Goal: Task Accomplishment & Management: Manage account settings

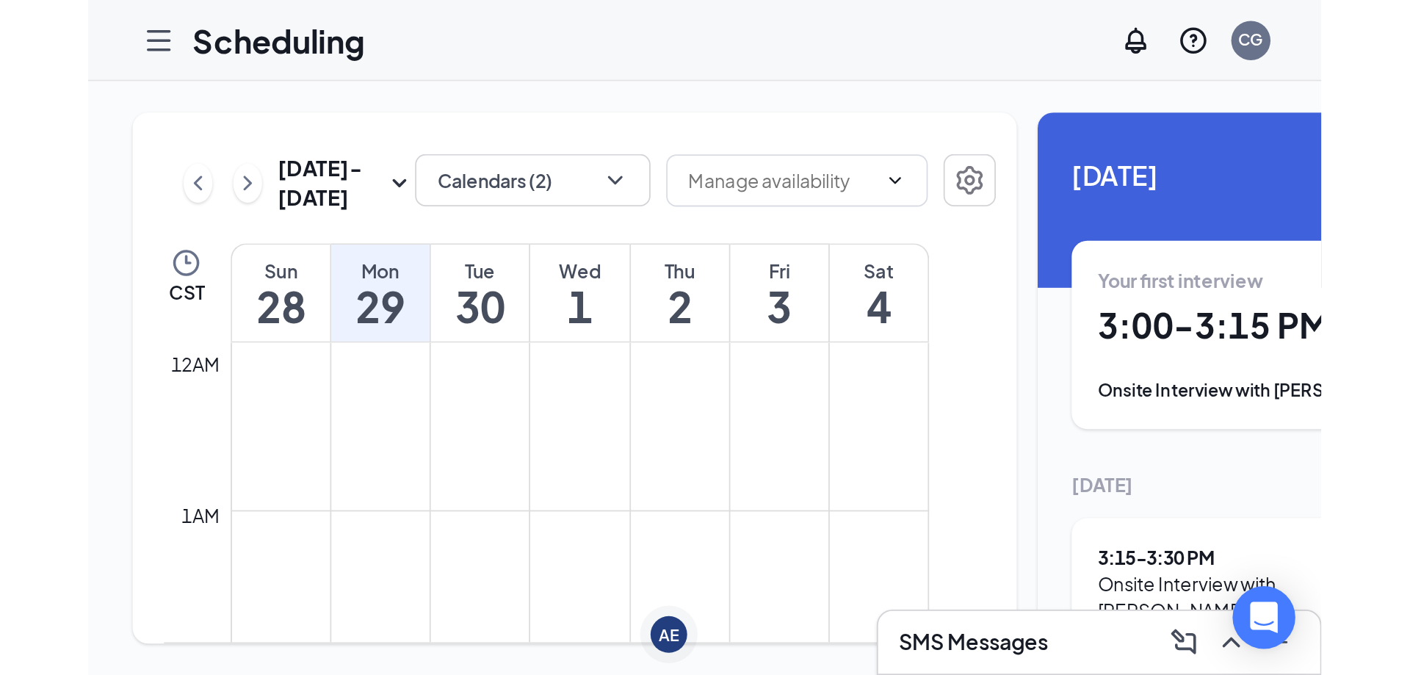
scroll to position [1382, 0]
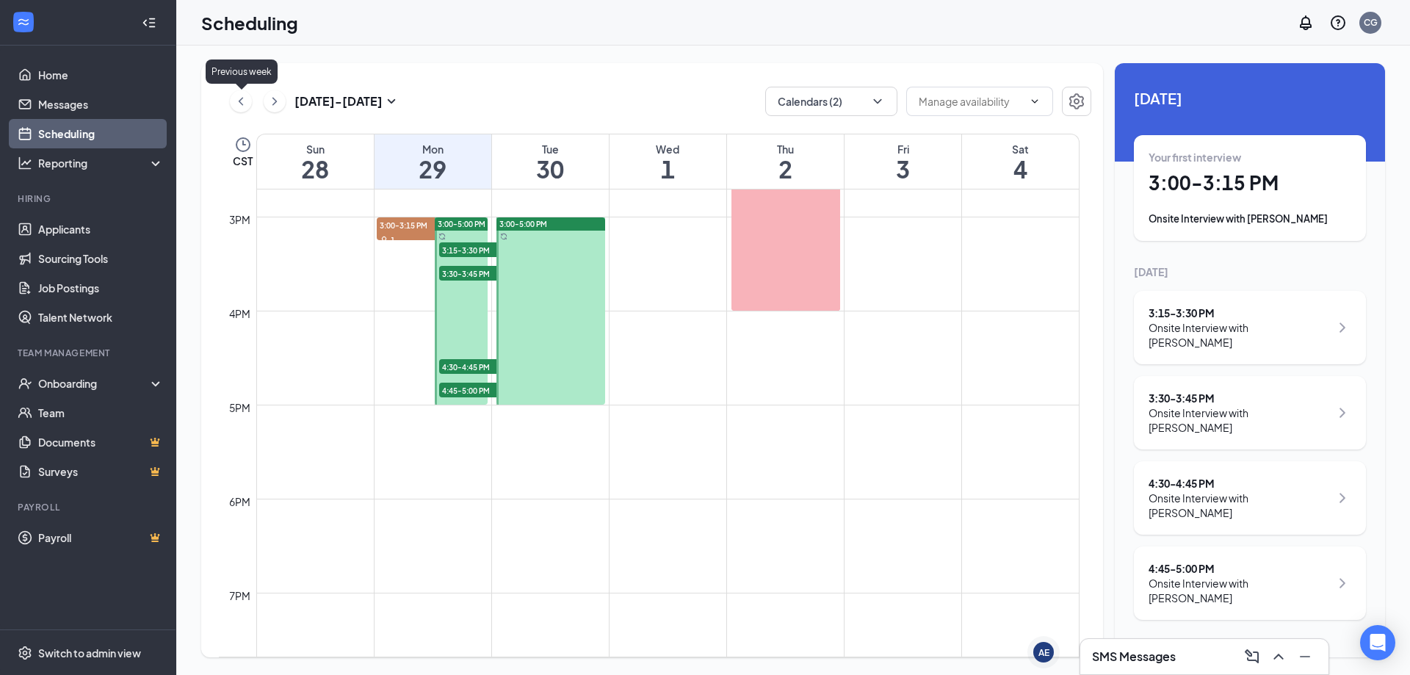
click at [243, 104] on icon "ChevronLeft" at bounding box center [240, 102] width 15 height 18
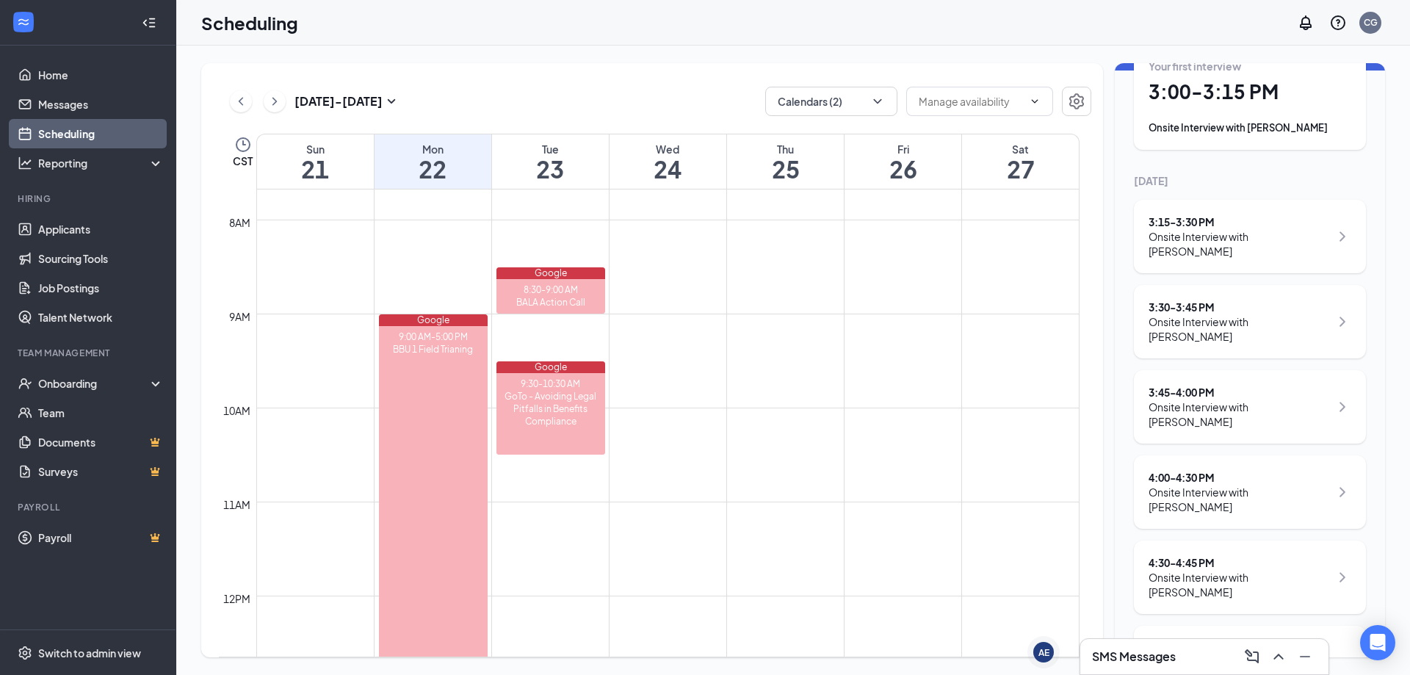
scroll to position [127, 0]
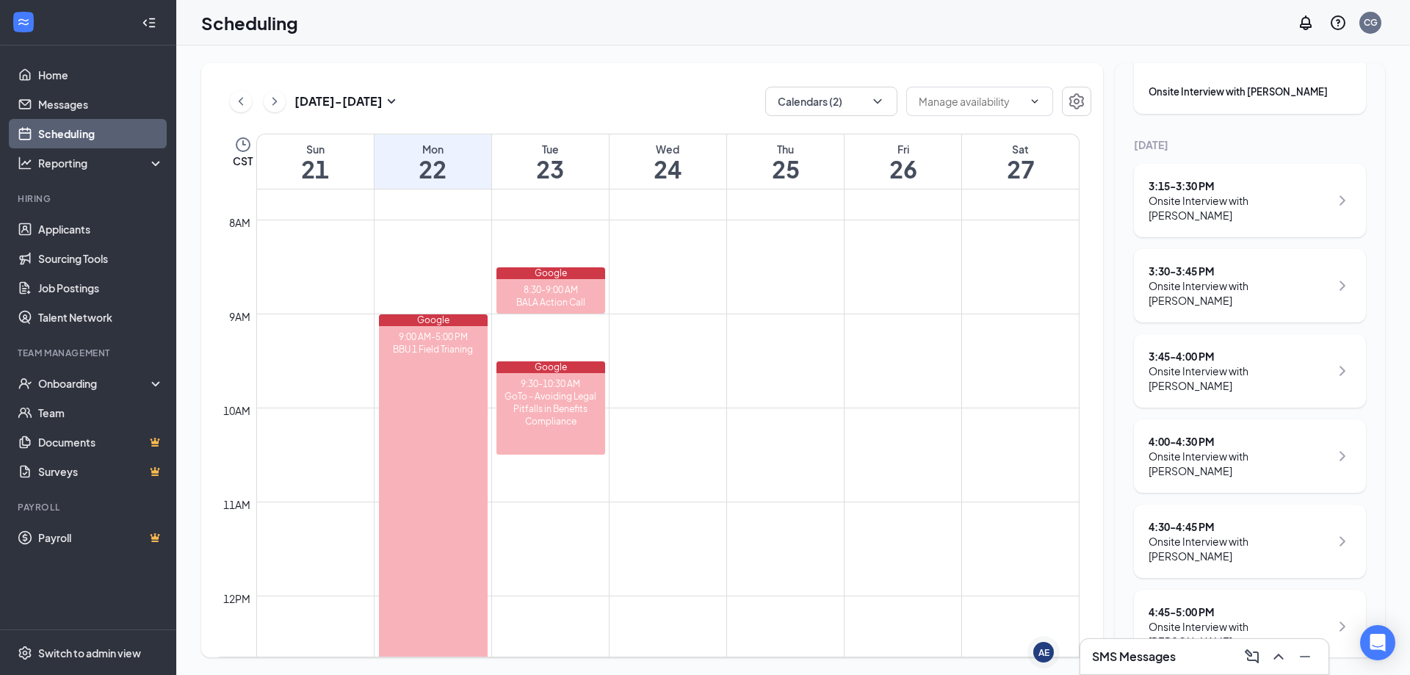
click at [440, 159] on h1 "22" at bounding box center [432, 168] width 117 height 25
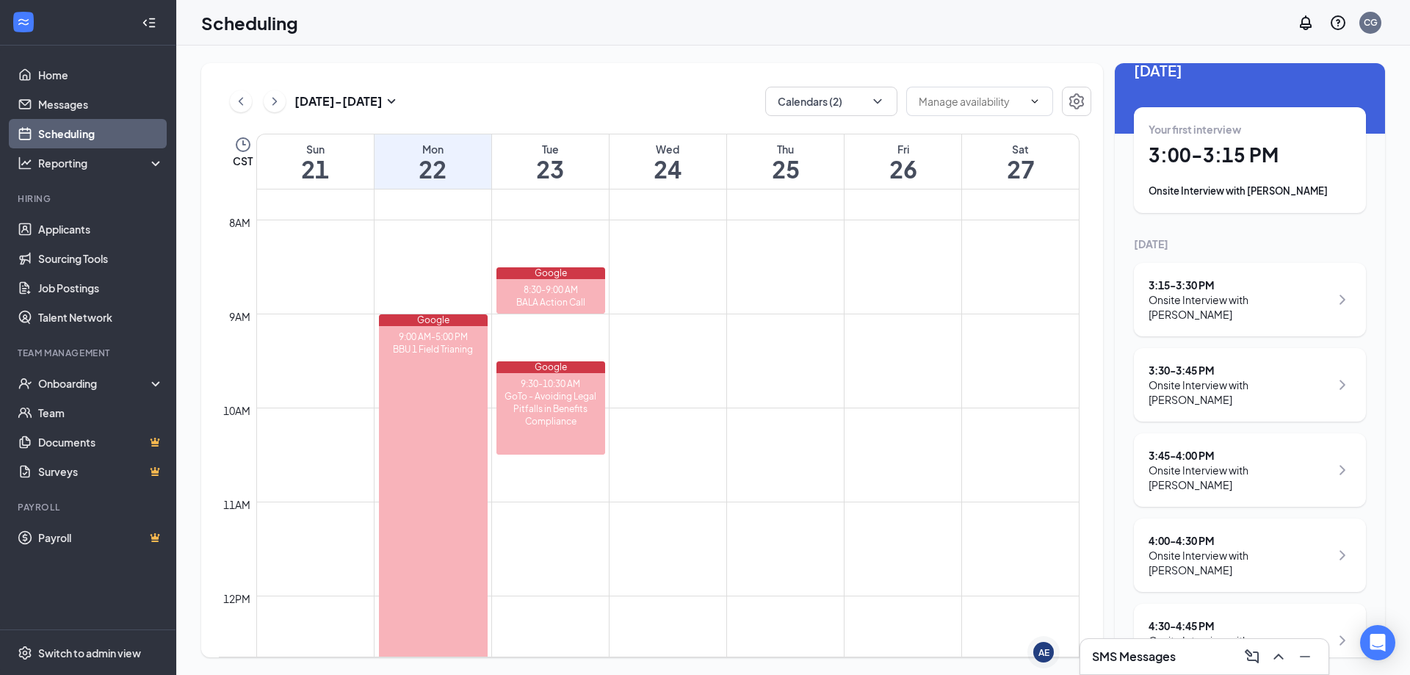
scroll to position [0, 0]
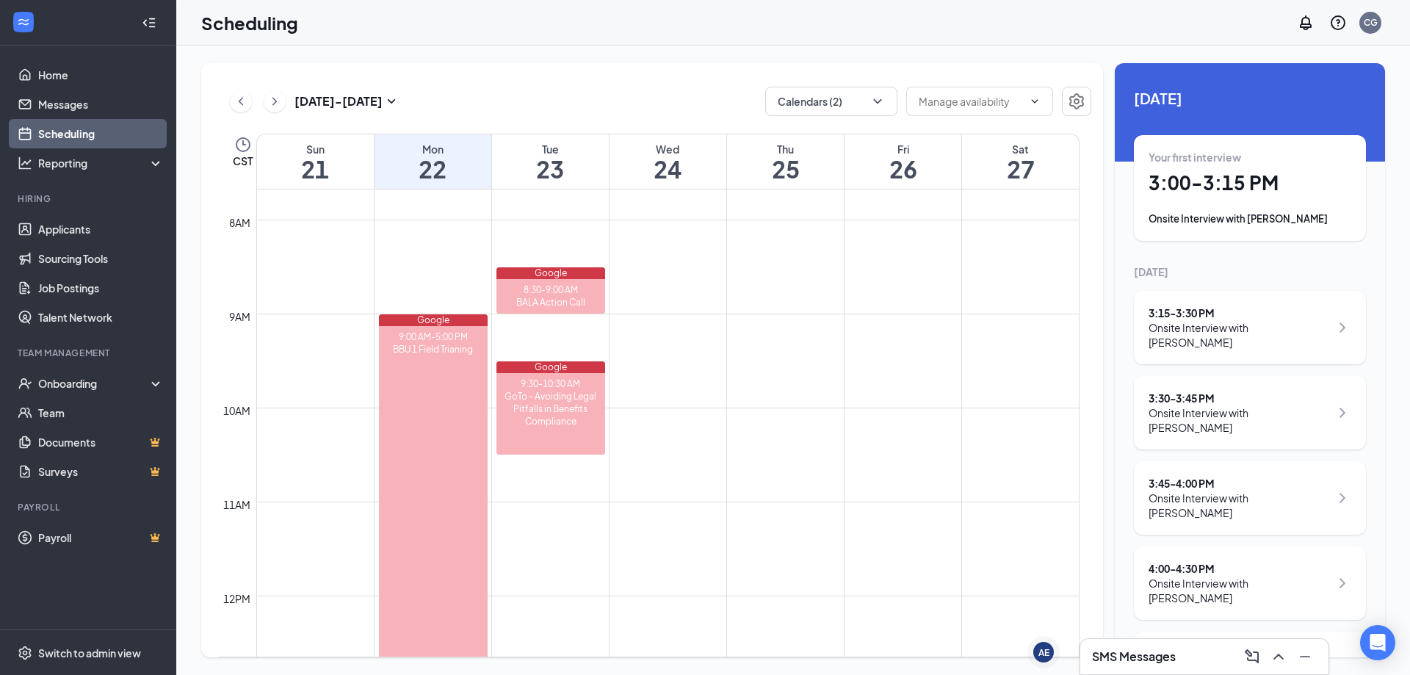
click at [423, 156] on h1 "22" at bounding box center [432, 168] width 117 height 25
click at [242, 101] on icon "ChevronLeft" at bounding box center [240, 102] width 15 height 18
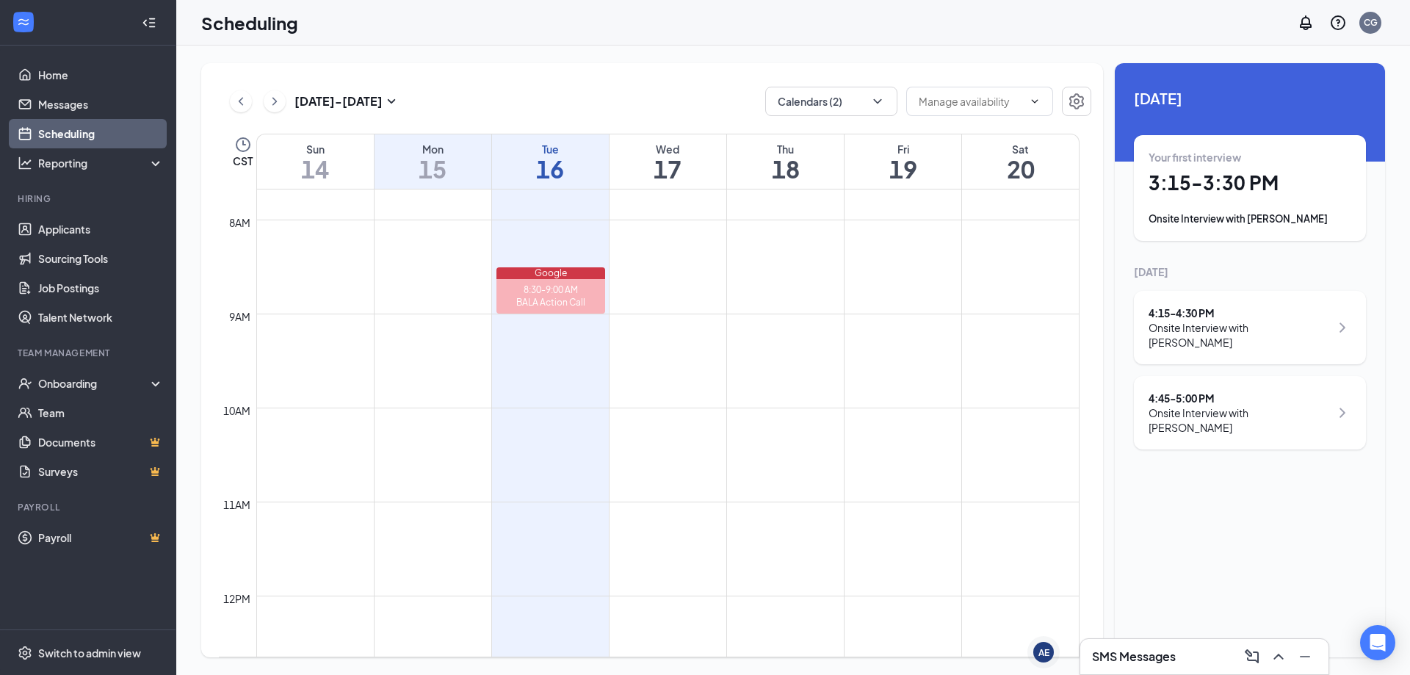
click at [537, 162] on h1 "16" at bounding box center [550, 168] width 117 height 25
click at [692, 378] on div "4:15 - 4:30 PM Onsite Interview with [PERSON_NAME]" at bounding box center [1250, 497] width 232 height 73
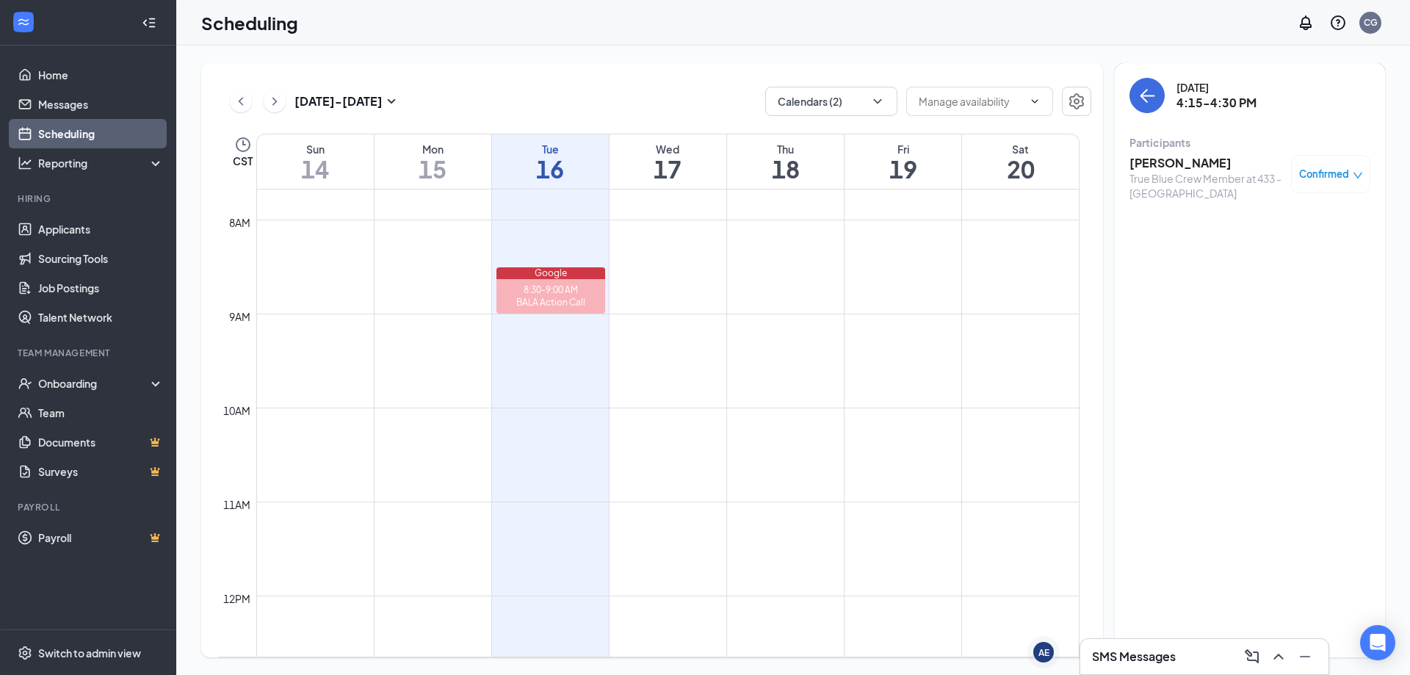
click at [573, 164] on h1 "16" at bounding box center [550, 168] width 117 height 25
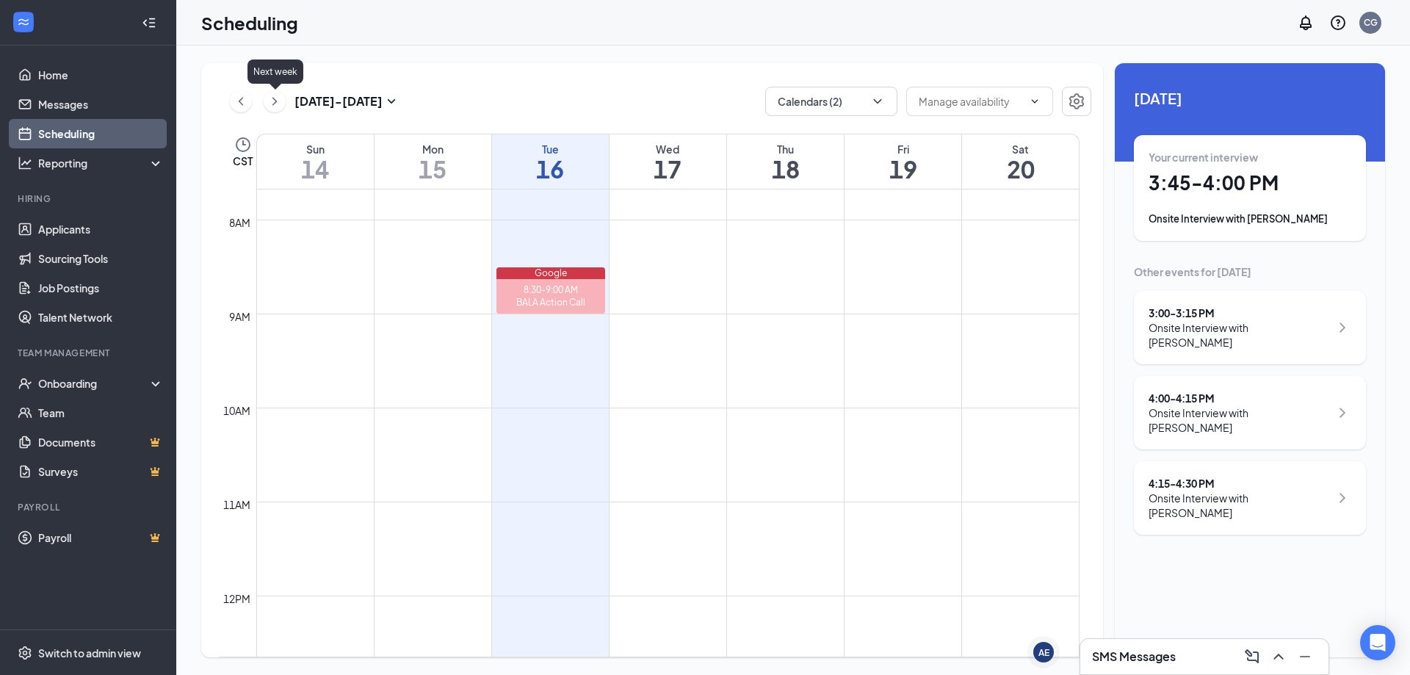
drag, startPoint x: 277, startPoint y: 103, endPoint x: 666, endPoint y: 363, distance: 467.9
click at [277, 104] on icon "ChevronRight" at bounding box center [274, 102] width 15 height 18
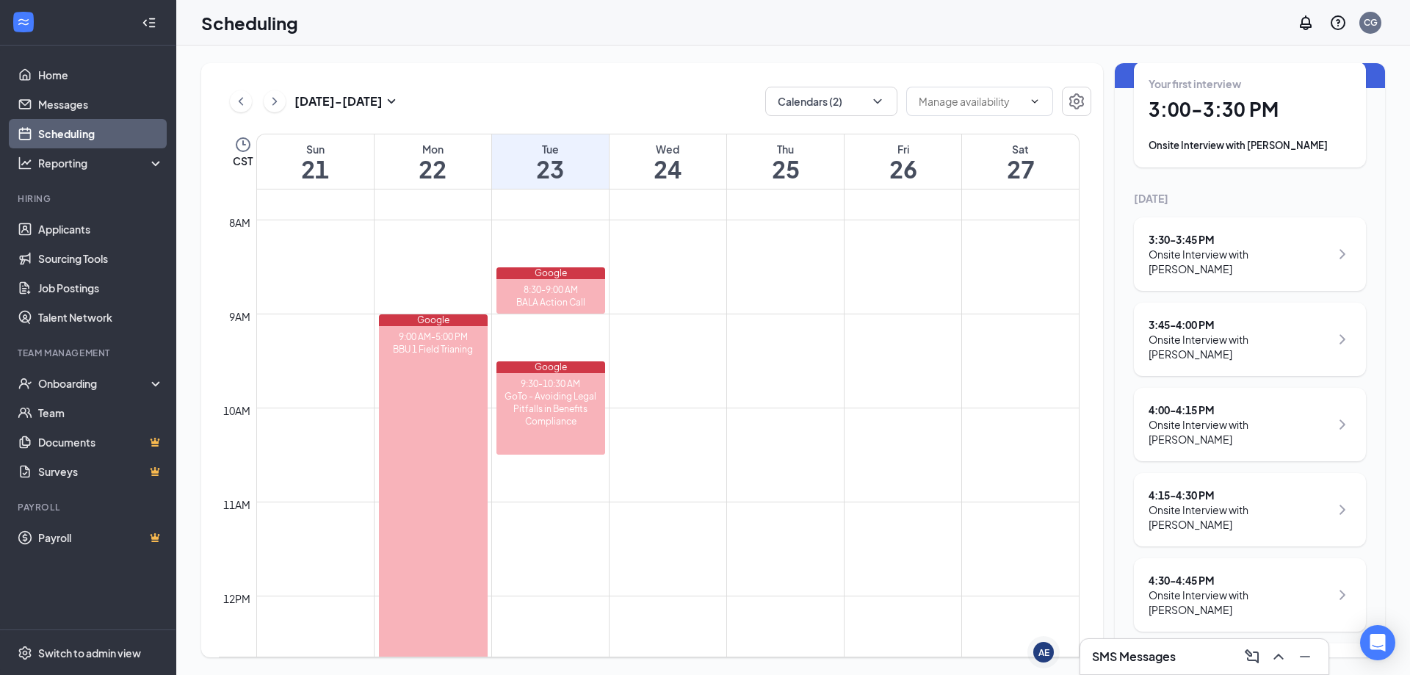
scroll to position [127, 0]
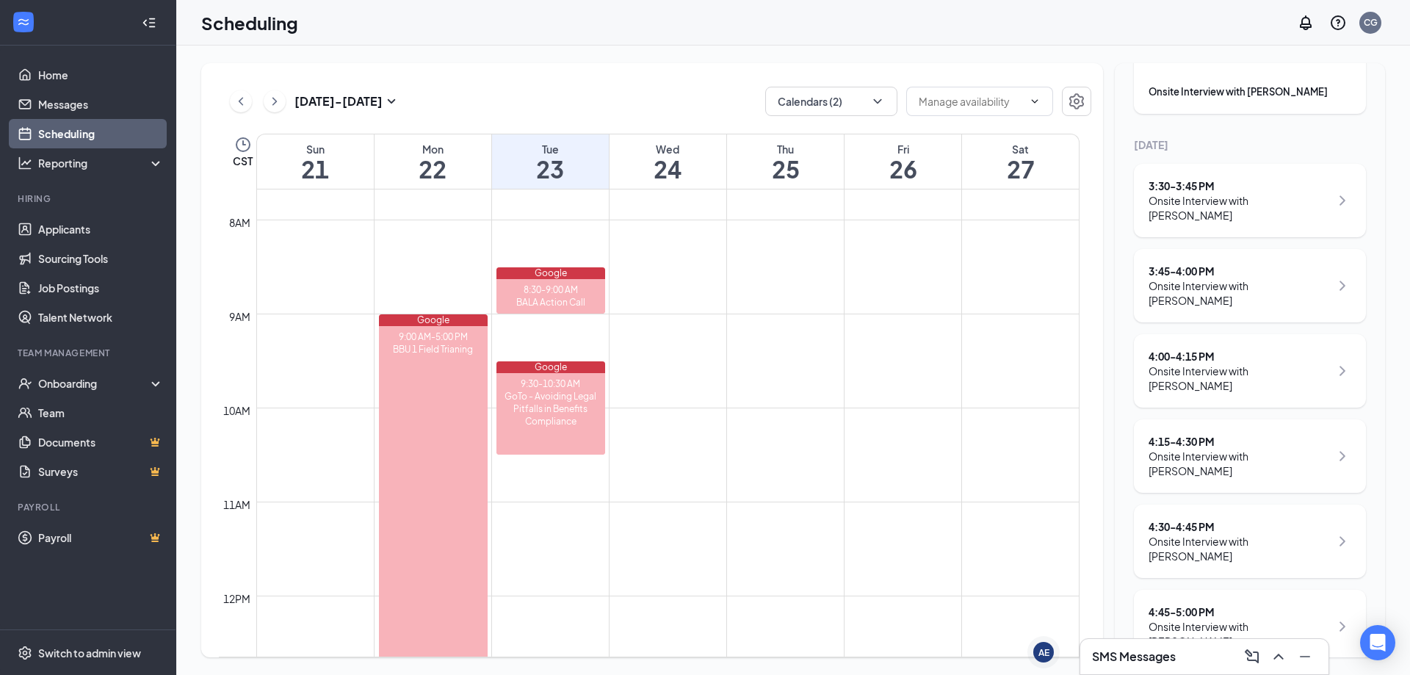
click at [446, 164] on h1 "22" at bounding box center [432, 168] width 117 height 25
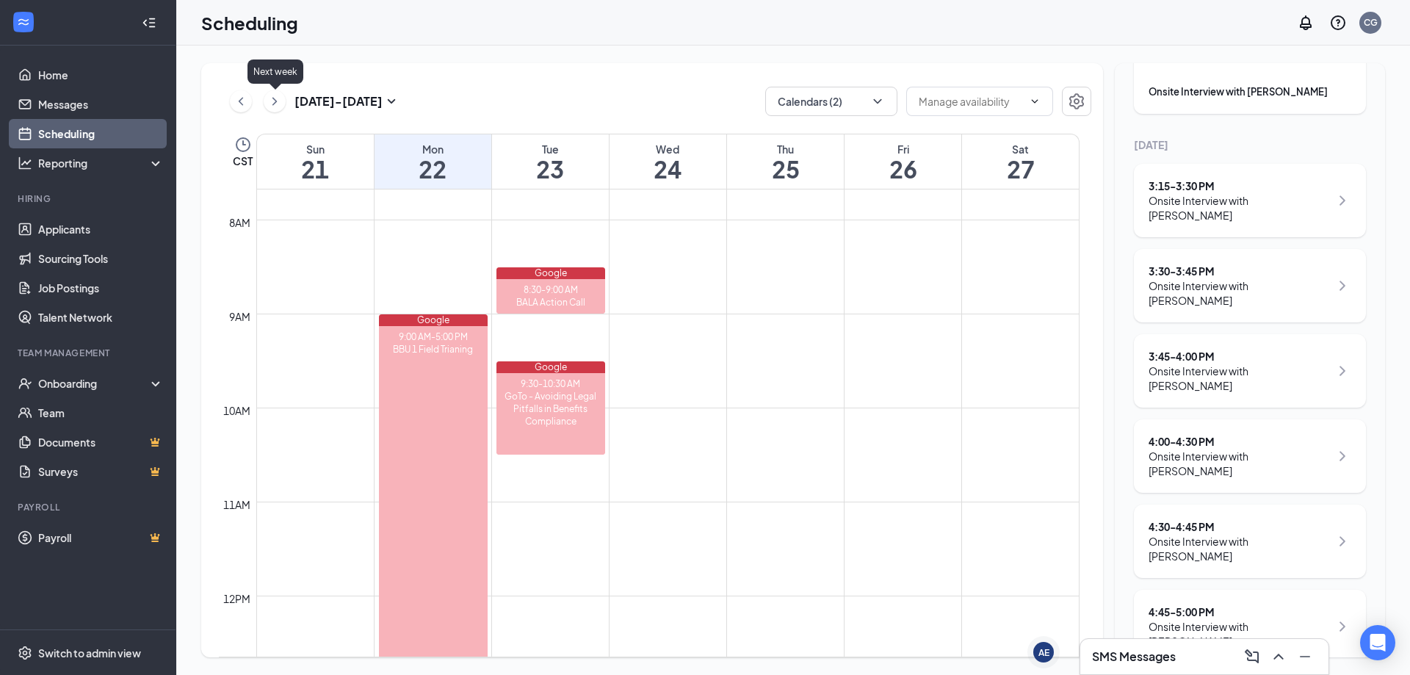
click at [278, 104] on icon "ChevronRight" at bounding box center [274, 102] width 15 height 18
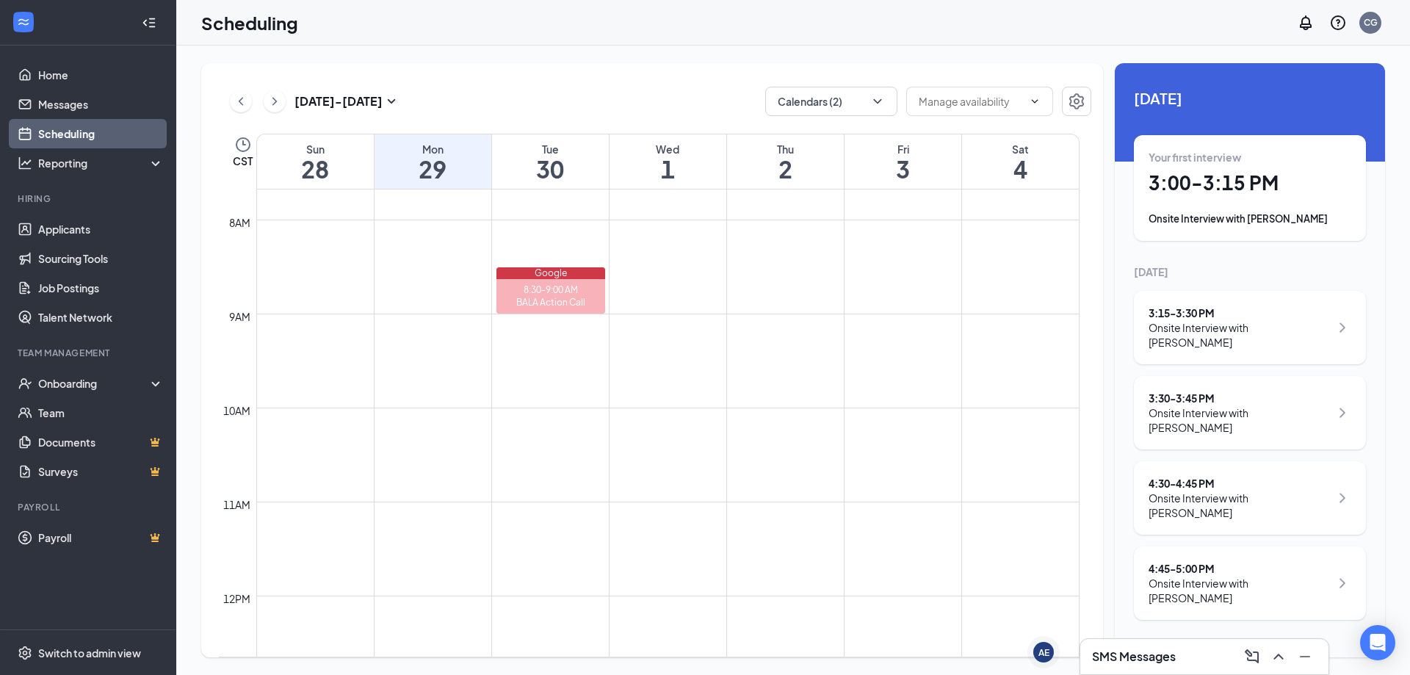
click at [527, 163] on h1 "30" at bounding box center [550, 168] width 117 height 25
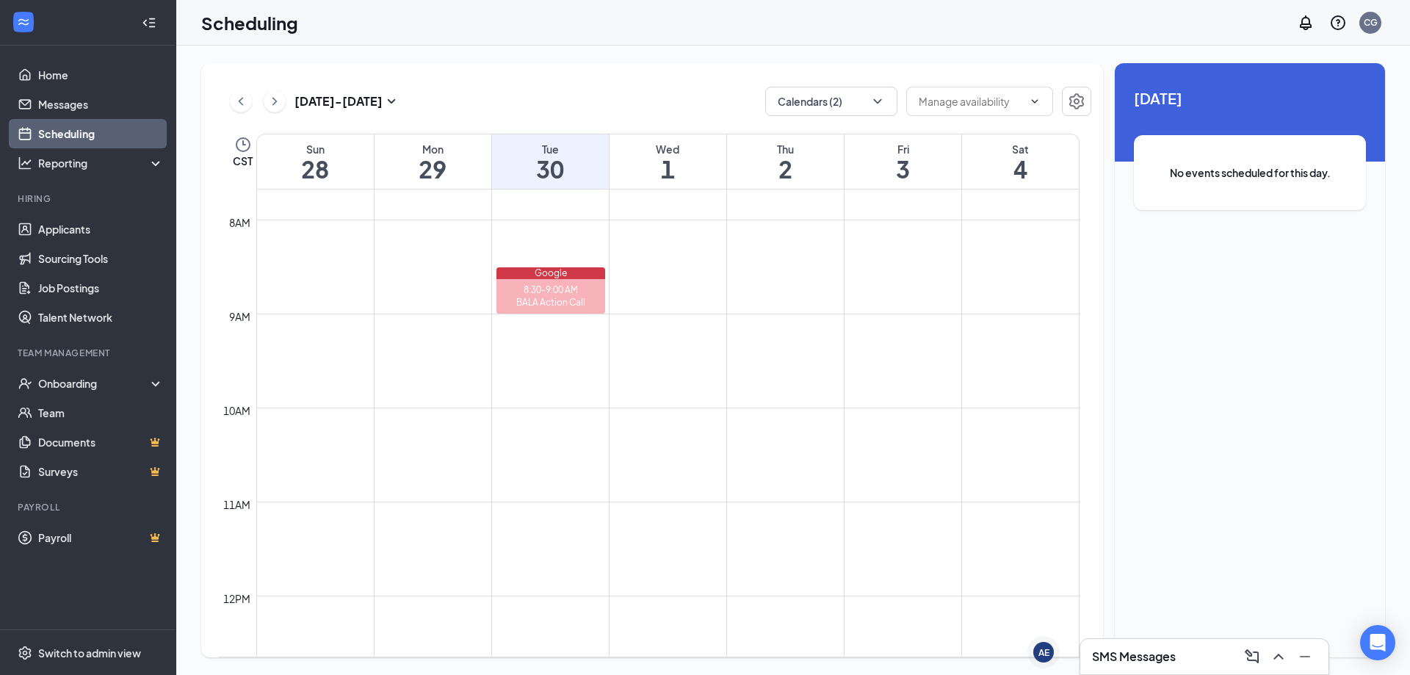
click at [446, 165] on h1 "29" at bounding box center [432, 168] width 117 height 25
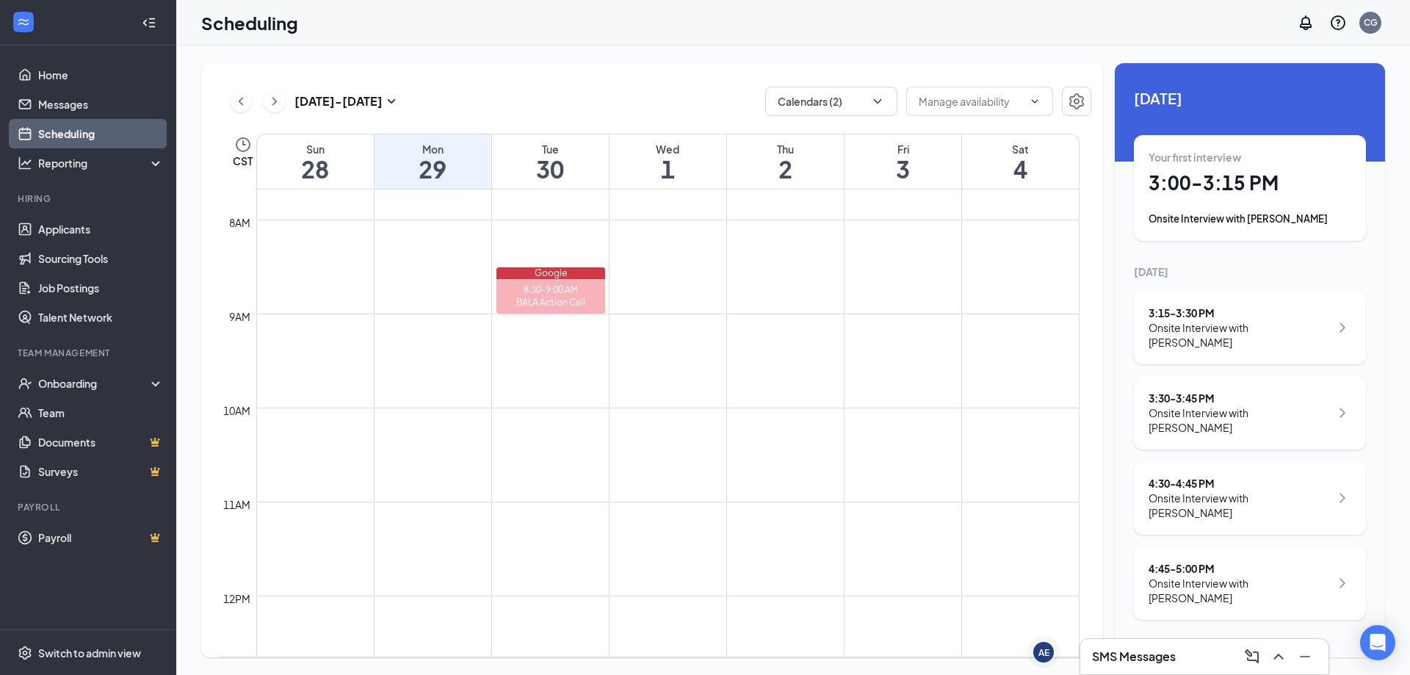
click at [692, 378] on div "Onsite Interview with [PERSON_NAME]" at bounding box center [1238, 504] width 181 height 29
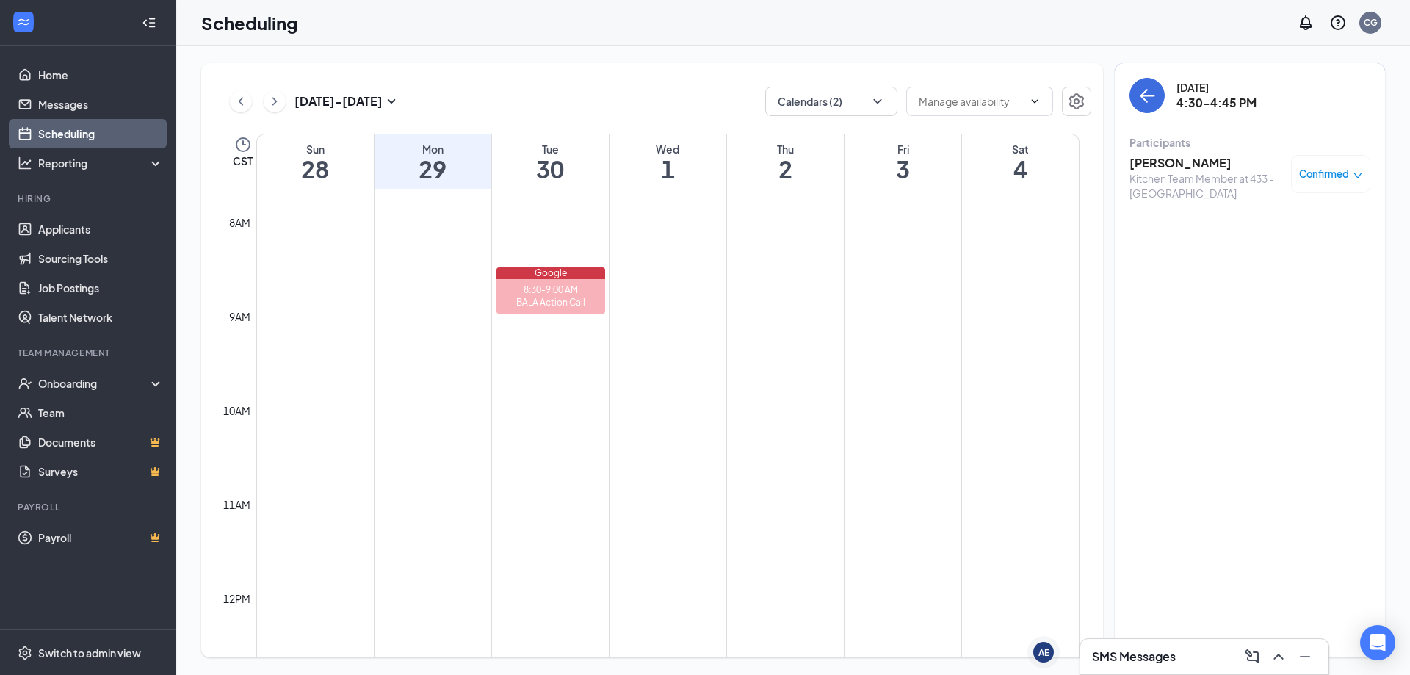
click at [692, 175] on span "Confirmed" at bounding box center [1324, 174] width 50 height 15
click at [692, 272] on span "Mark as no-show" at bounding box center [1287, 272] width 81 height 16
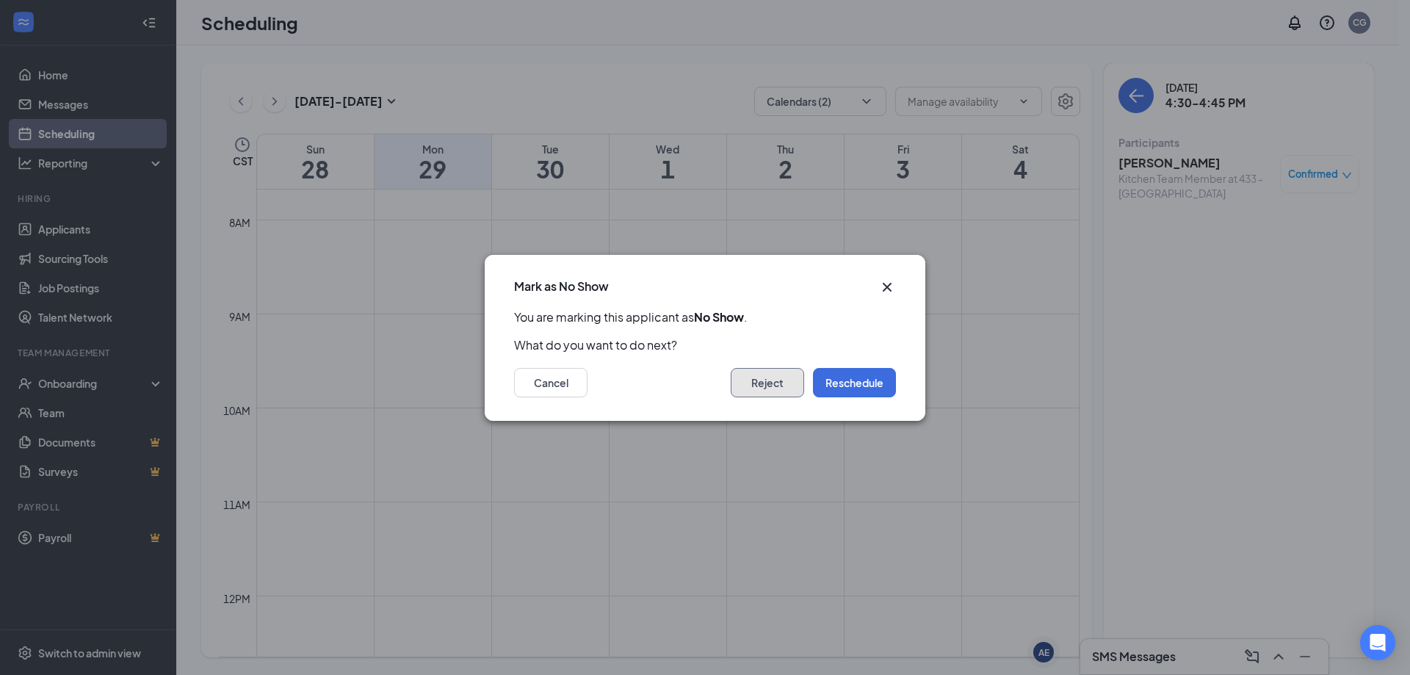
click at [692, 378] on button "Reject" at bounding box center [766, 382] width 73 height 29
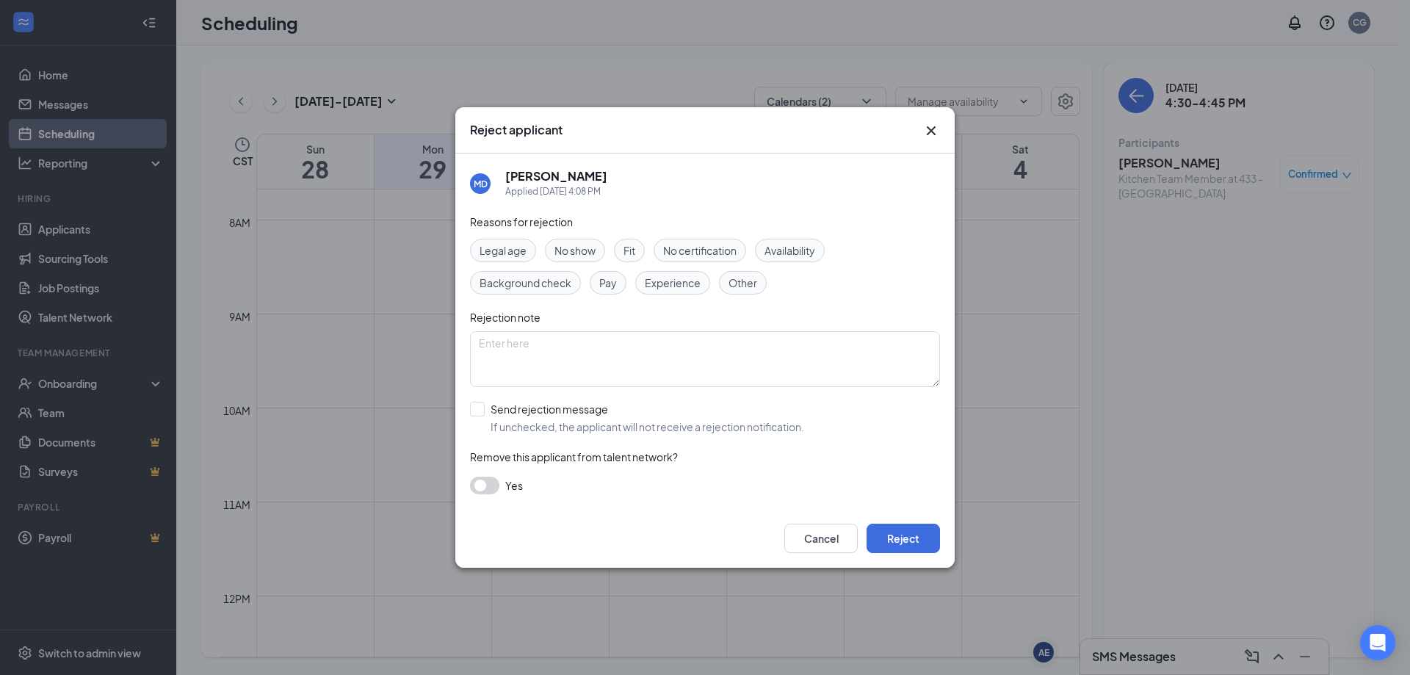
click at [480, 378] on button "button" at bounding box center [484, 485] width 29 height 18
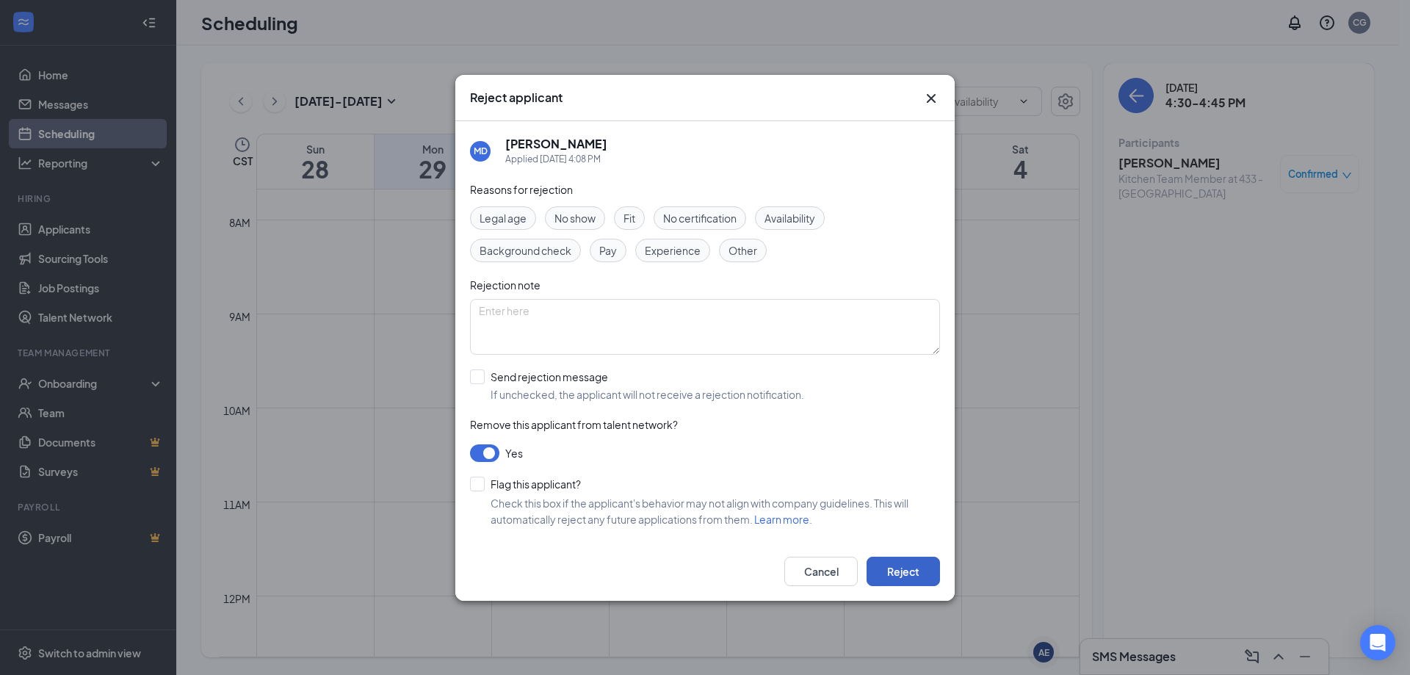
click at [692, 378] on button "Reject" at bounding box center [902, 570] width 73 height 29
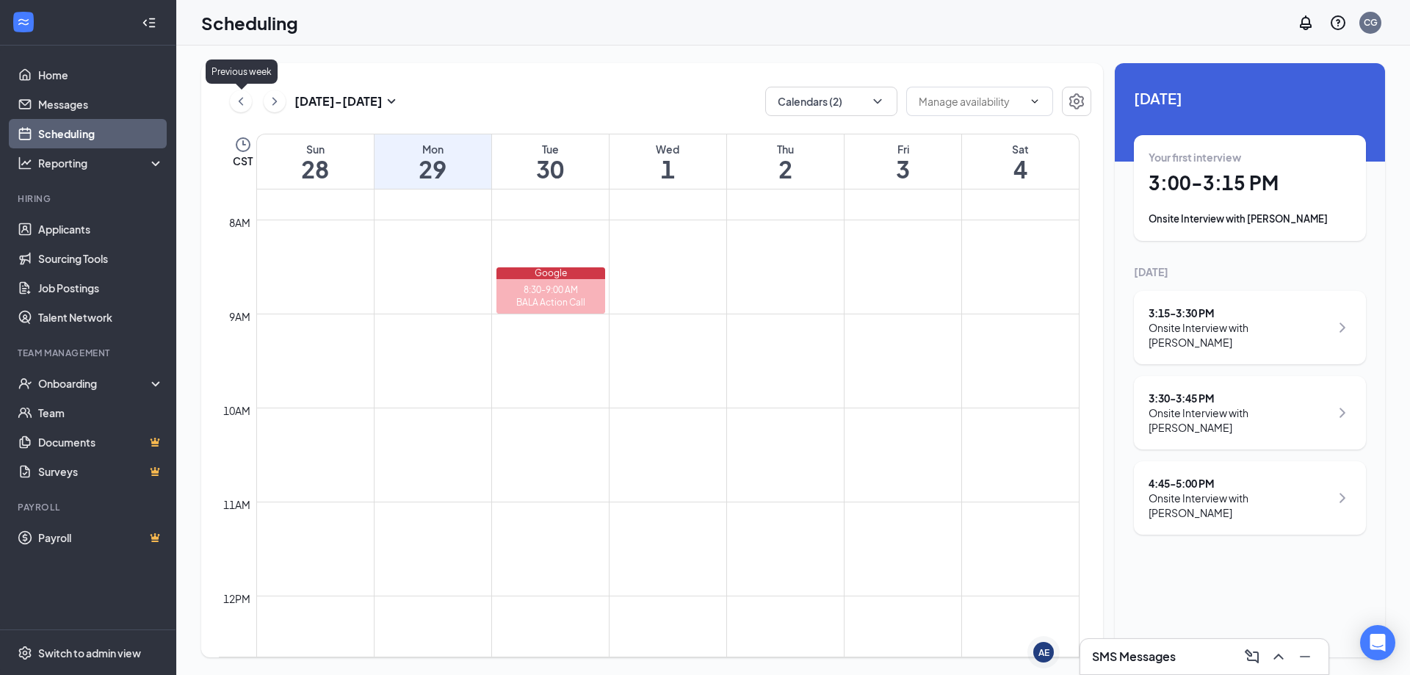
click at [246, 104] on icon "ChevronLeft" at bounding box center [240, 102] width 15 height 18
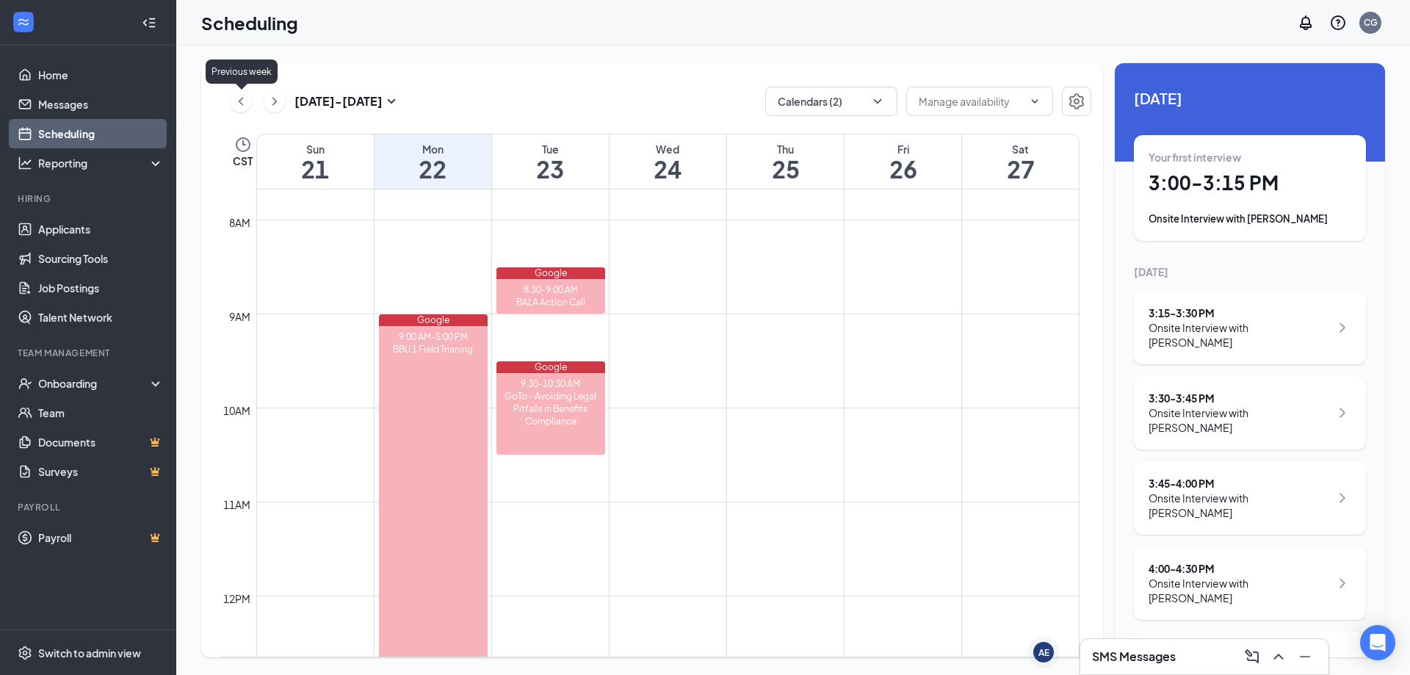
click at [246, 104] on icon "ChevronLeft" at bounding box center [240, 102] width 15 height 18
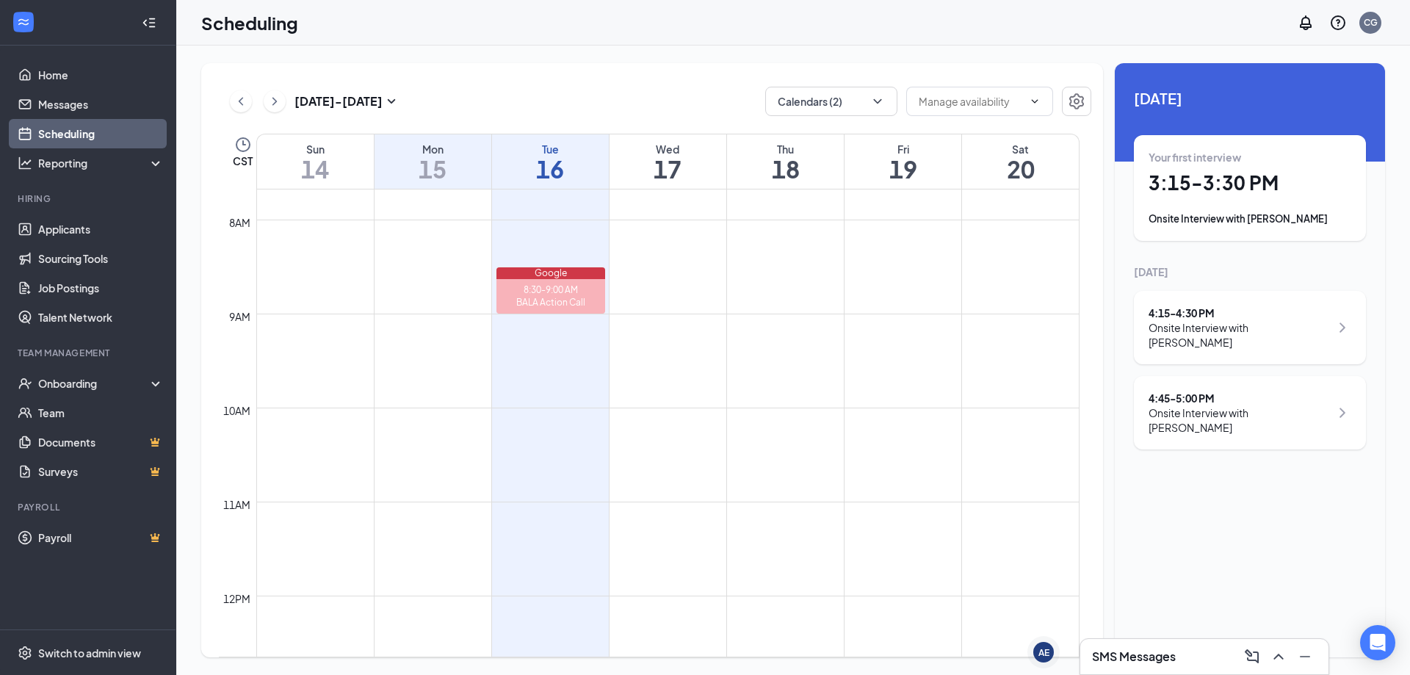
click at [548, 172] on h1 "16" at bounding box center [550, 168] width 117 height 25
click at [692, 378] on div "3:45 - 4:00 PM" at bounding box center [1238, 398] width 181 height 15
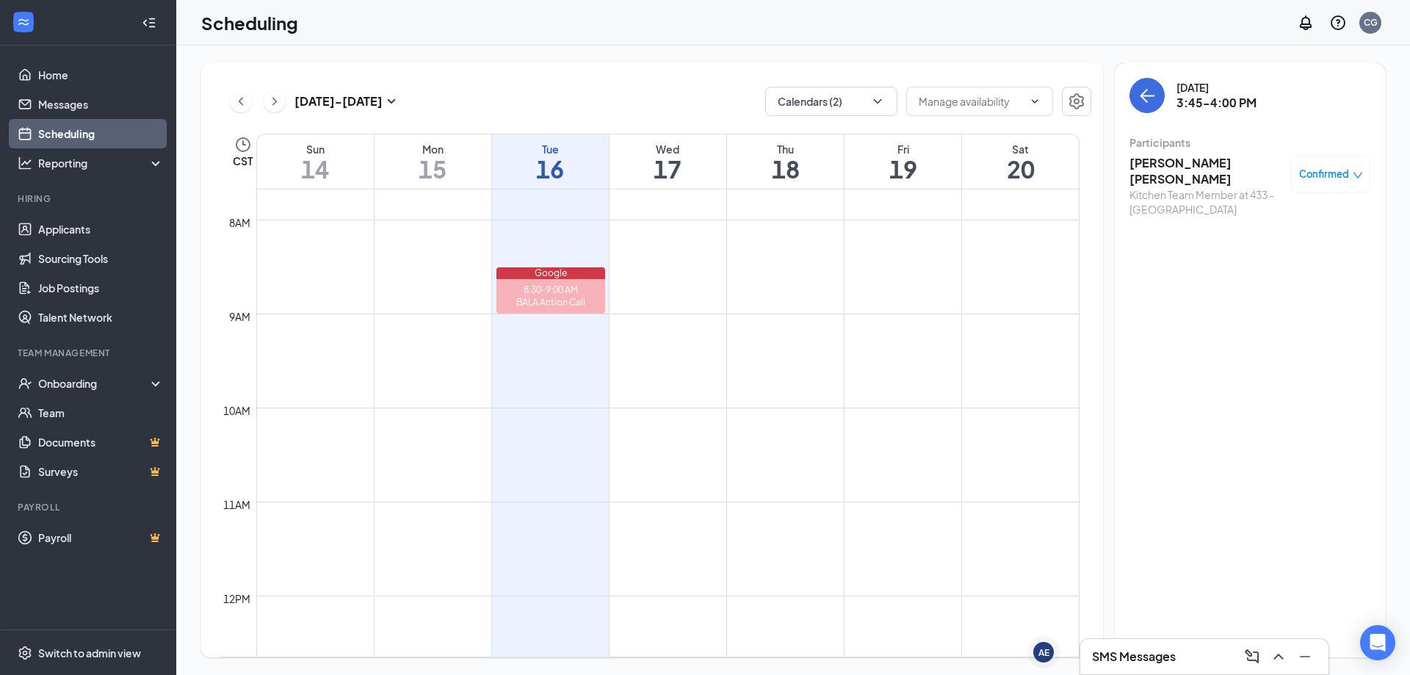
click at [692, 181] on span "Confirmed" at bounding box center [1324, 174] width 50 height 15
click at [692, 272] on span "Mark as no-show" at bounding box center [1287, 272] width 81 height 16
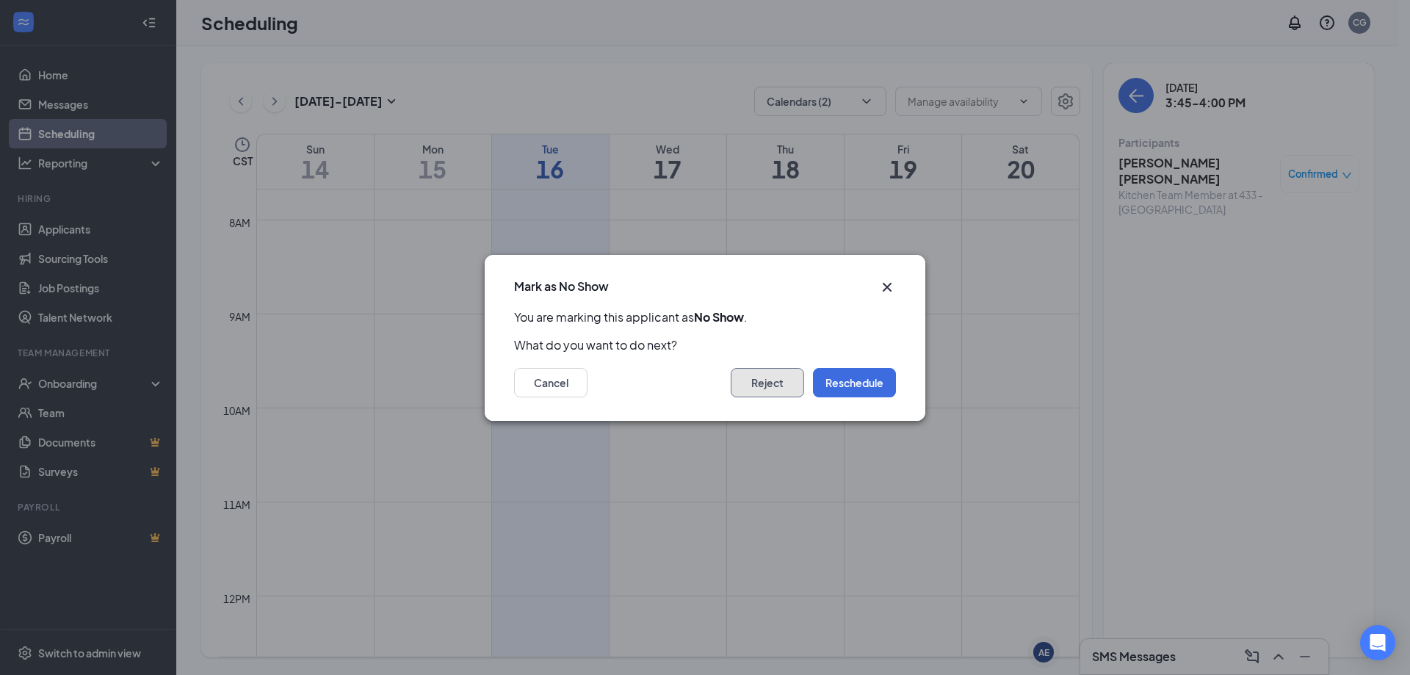
click at [692, 378] on button "Reject" at bounding box center [766, 382] width 73 height 29
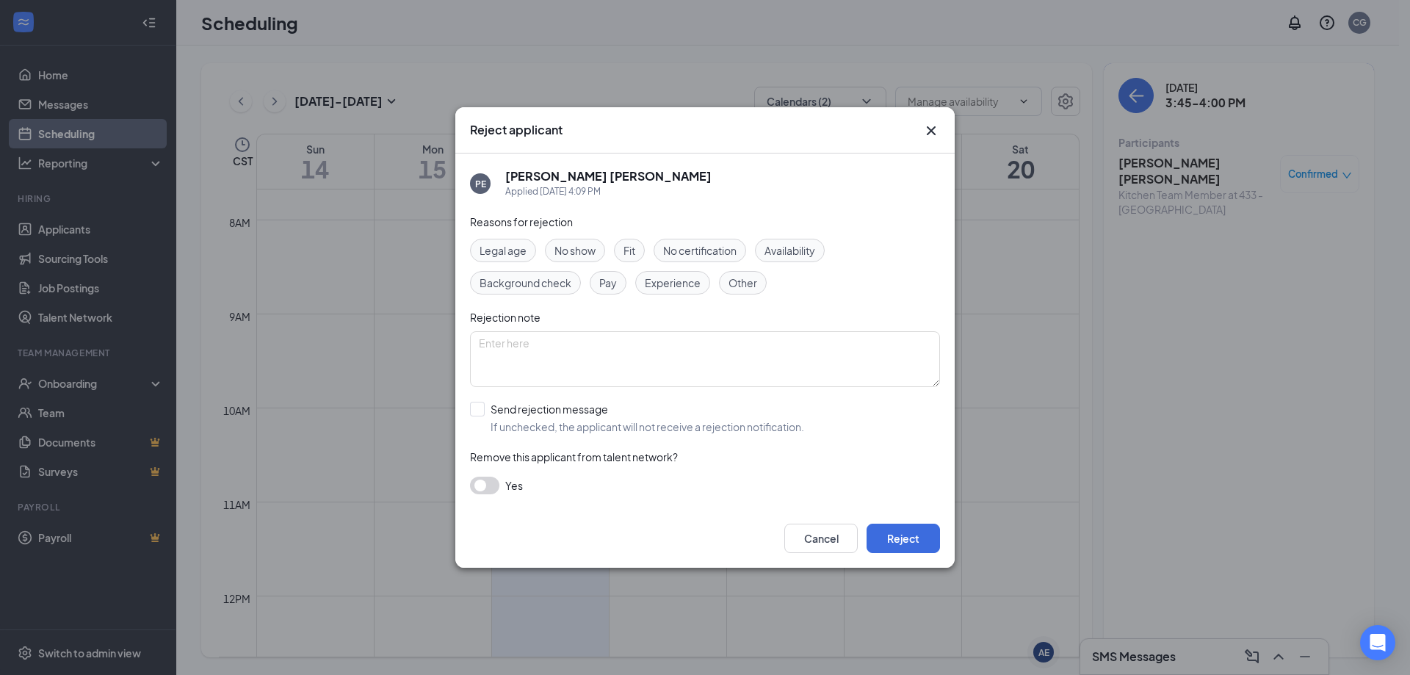
click at [489, 378] on button "button" at bounding box center [484, 485] width 29 height 18
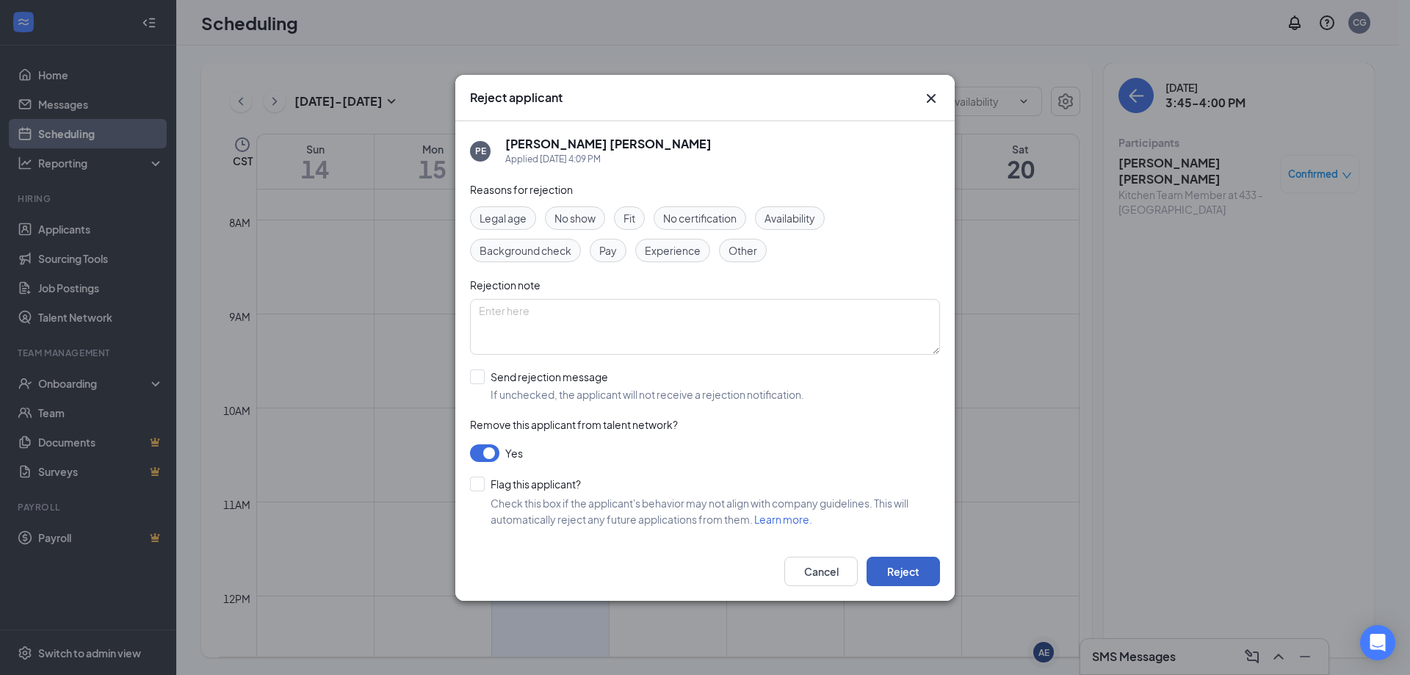
click at [692, 378] on button "Reject" at bounding box center [902, 570] width 73 height 29
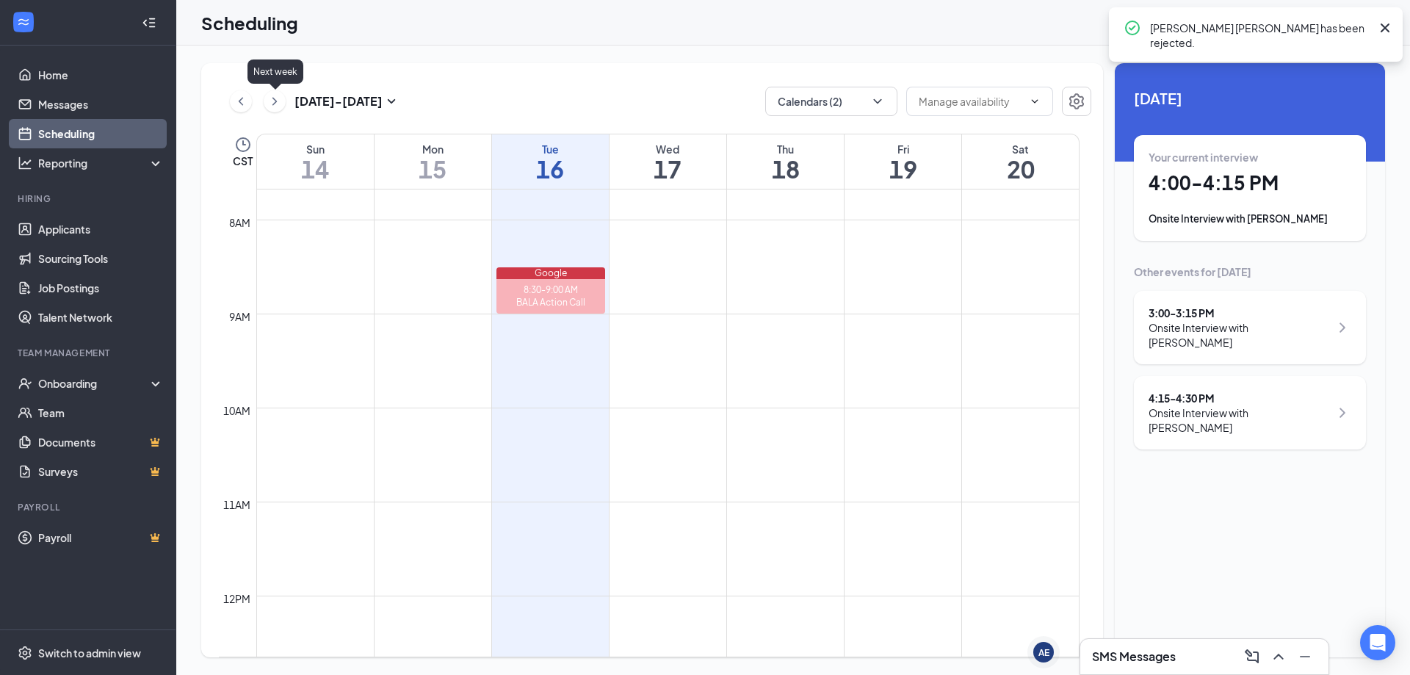
click at [280, 104] on icon "ChevronRight" at bounding box center [274, 102] width 15 height 18
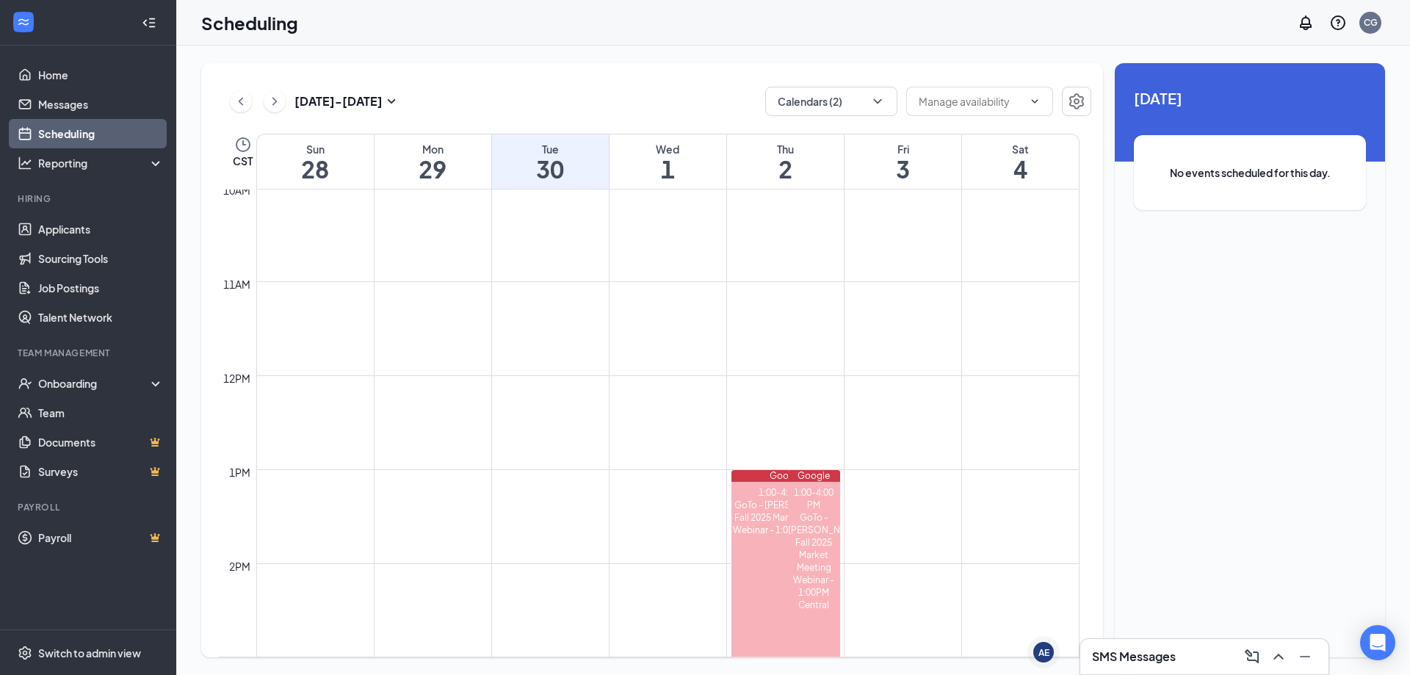
scroll to position [1236, 0]
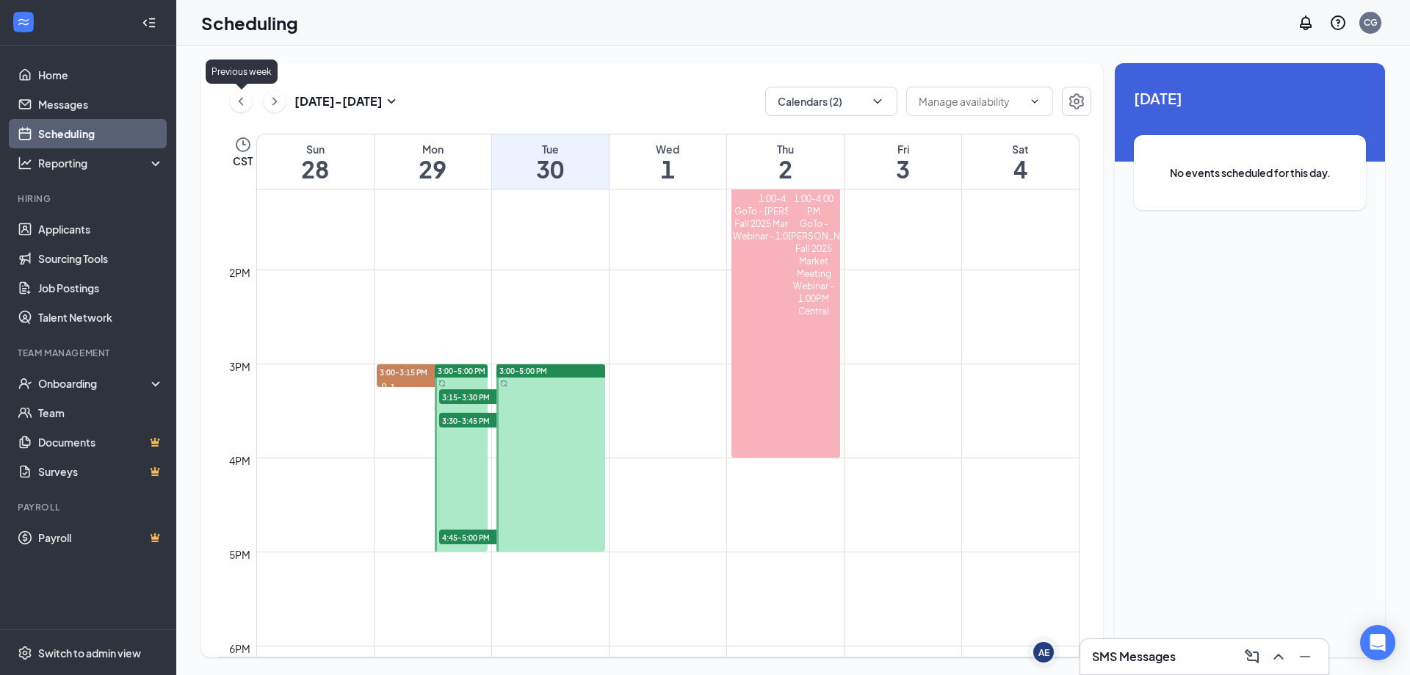
click at [236, 104] on icon "ChevronLeft" at bounding box center [240, 102] width 15 height 18
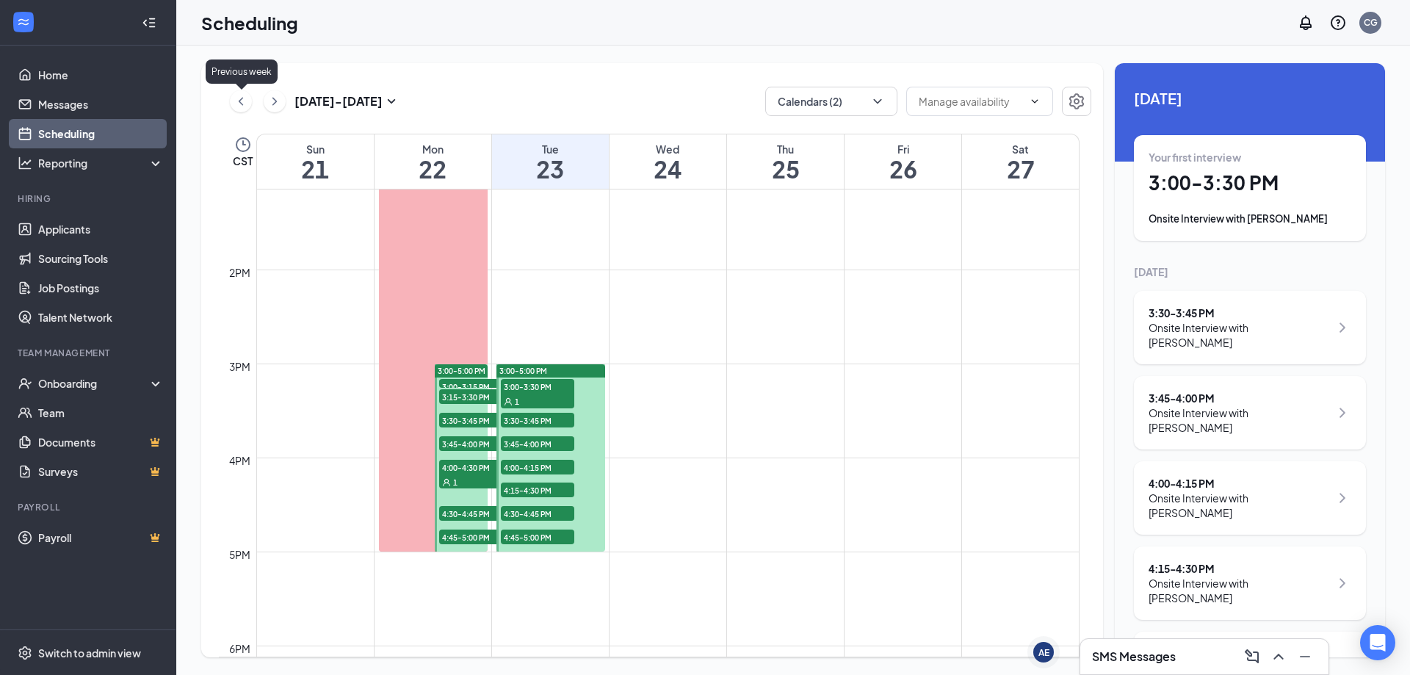
scroll to position [722, 0]
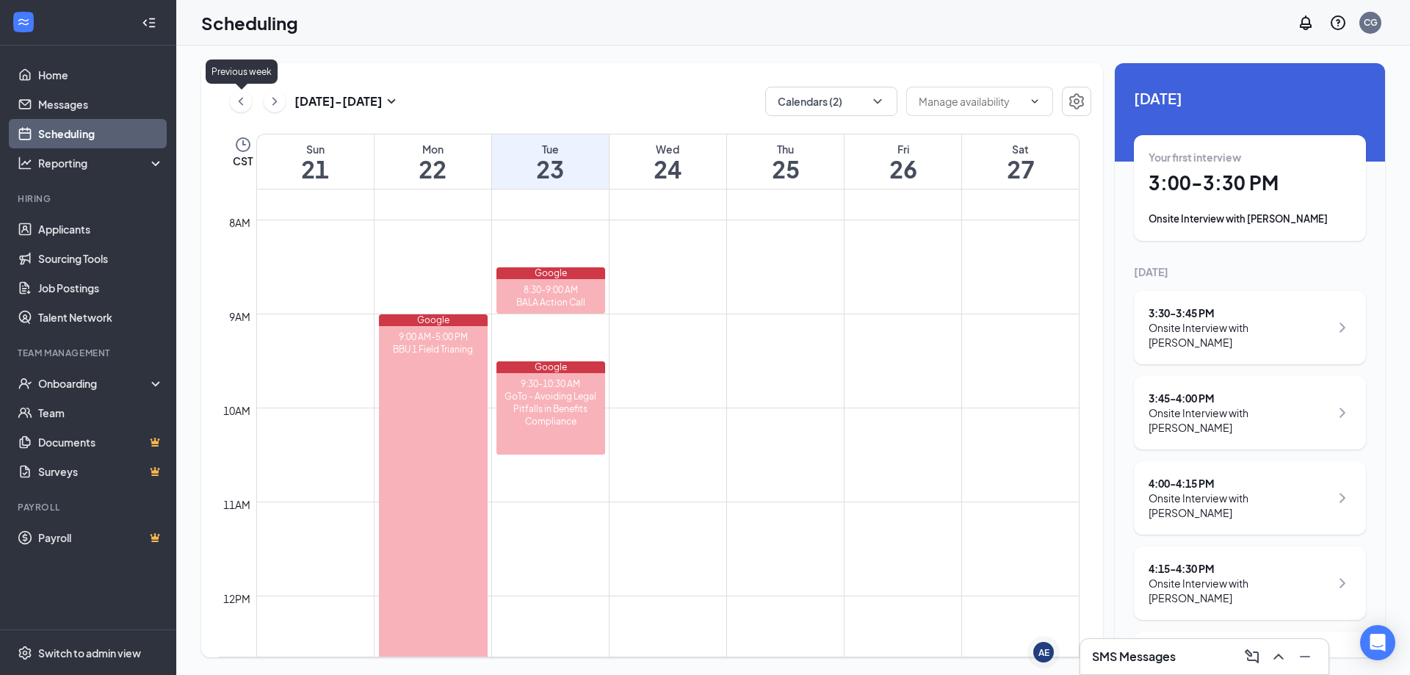
click at [236, 104] on icon "ChevronLeft" at bounding box center [240, 102] width 15 height 18
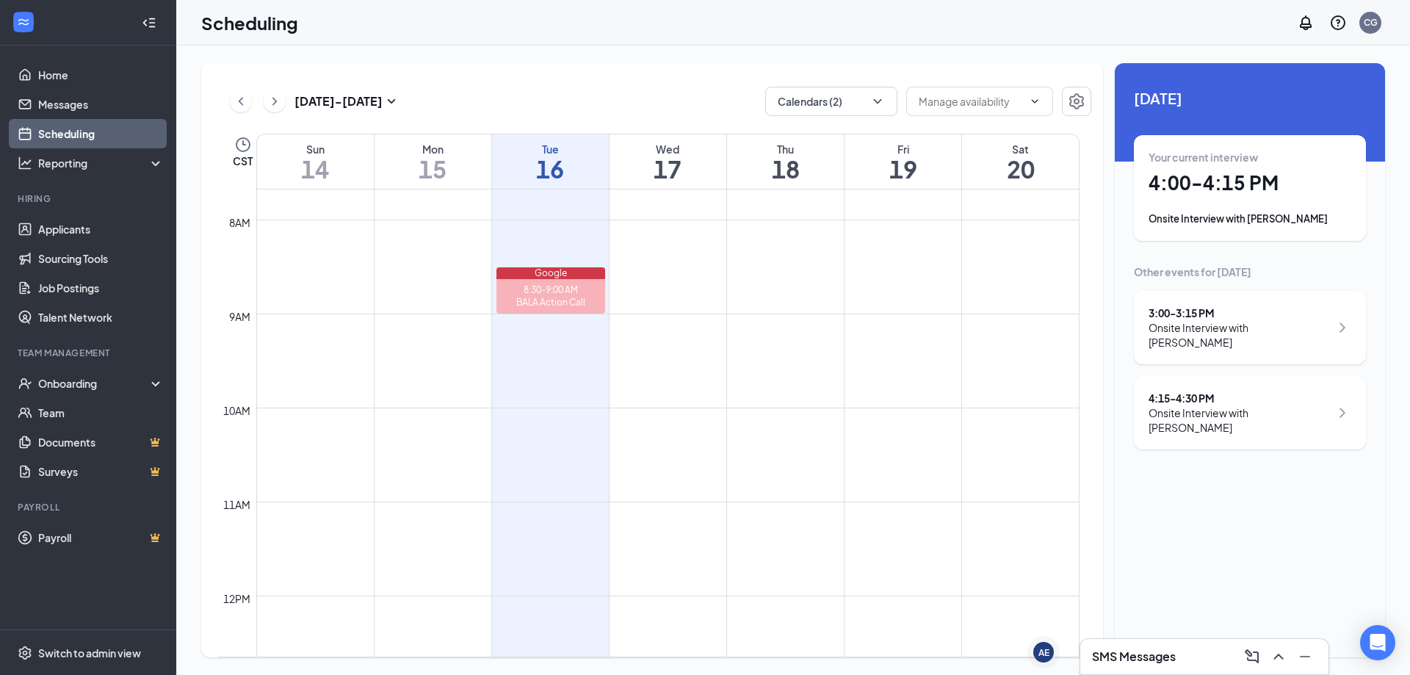
click at [692, 197] on div "Your current interview 4:00 - 4:15 PM Onsite Interview with [PERSON_NAME]" at bounding box center [1249, 188] width 203 height 76
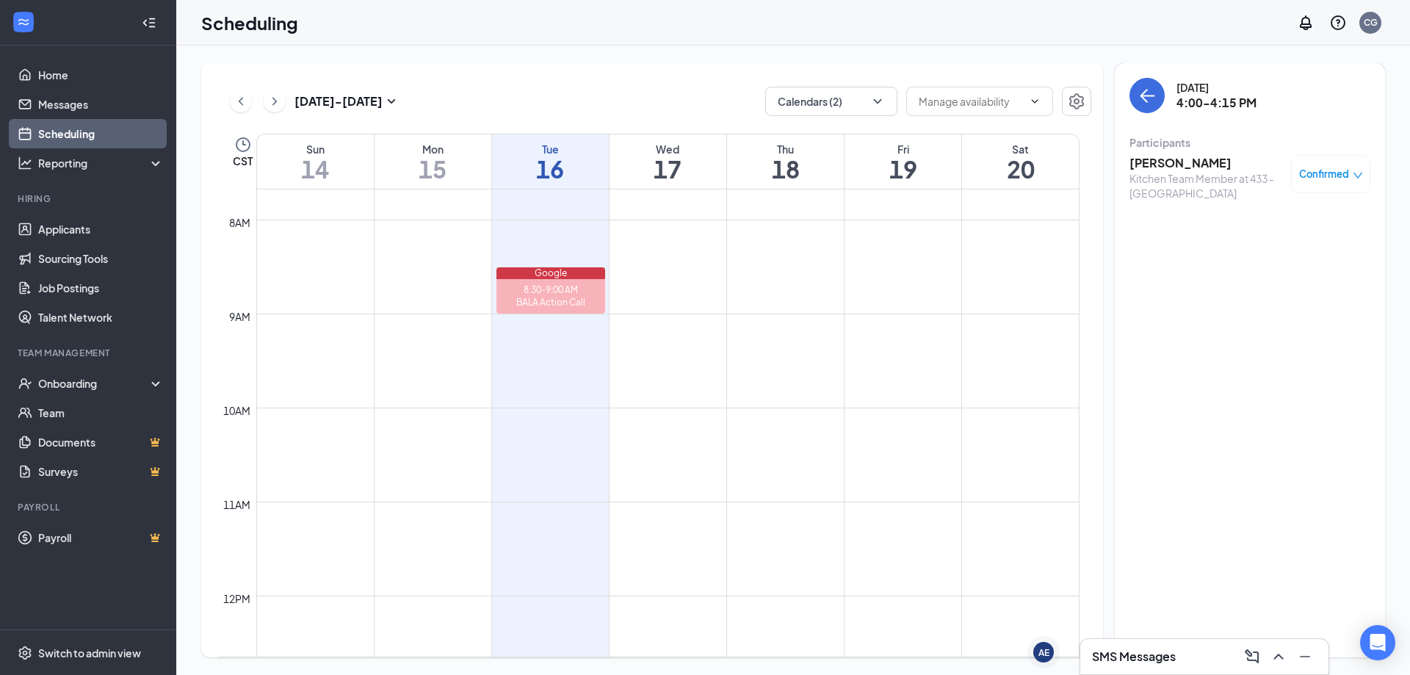
click at [692, 178] on span "Confirmed" at bounding box center [1324, 174] width 50 height 15
click at [692, 270] on span "Mark as no-show" at bounding box center [1287, 272] width 81 height 16
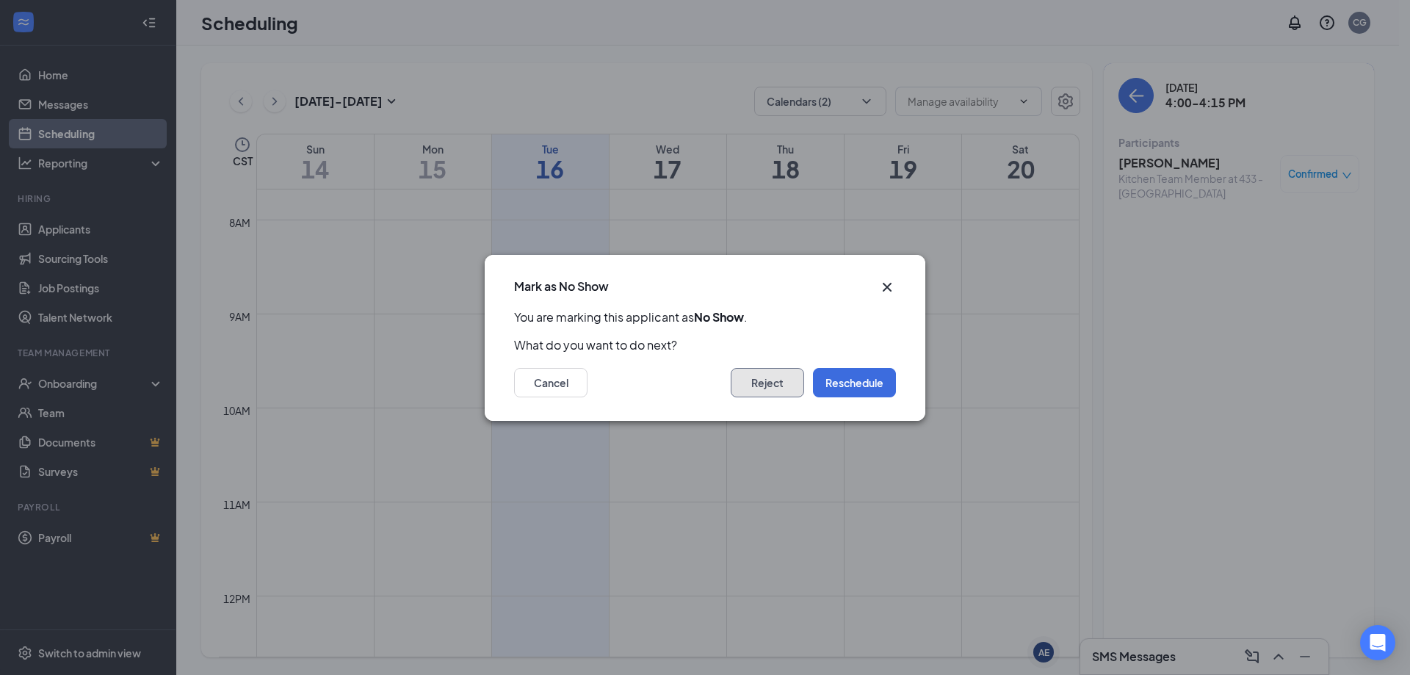
click at [692, 378] on button "Reject" at bounding box center [766, 382] width 73 height 29
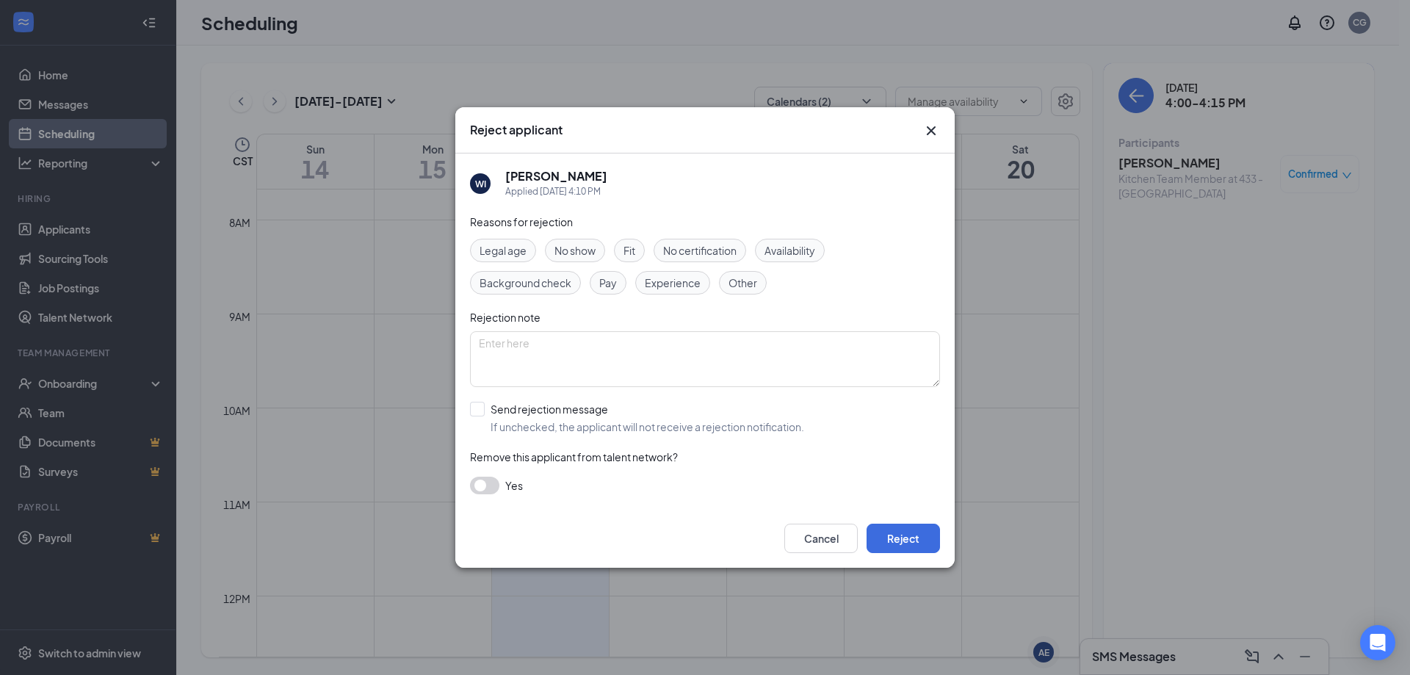
click at [576, 246] on span "No show" at bounding box center [574, 250] width 41 height 16
click at [692, 378] on button "Reject" at bounding box center [902, 537] width 73 height 29
